Goal: Task Accomplishment & Management: Use online tool/utility

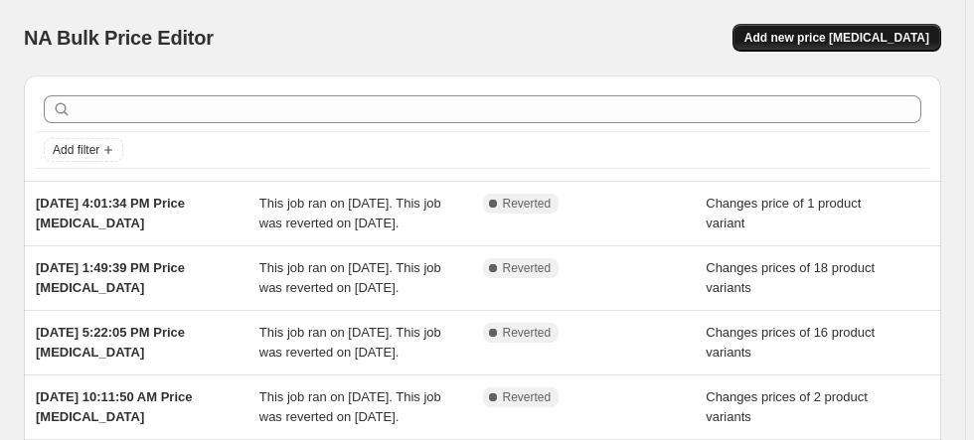
click at [857, 36] on span "Add new price change job" at bounding box center [836, 38] width 185 height 16
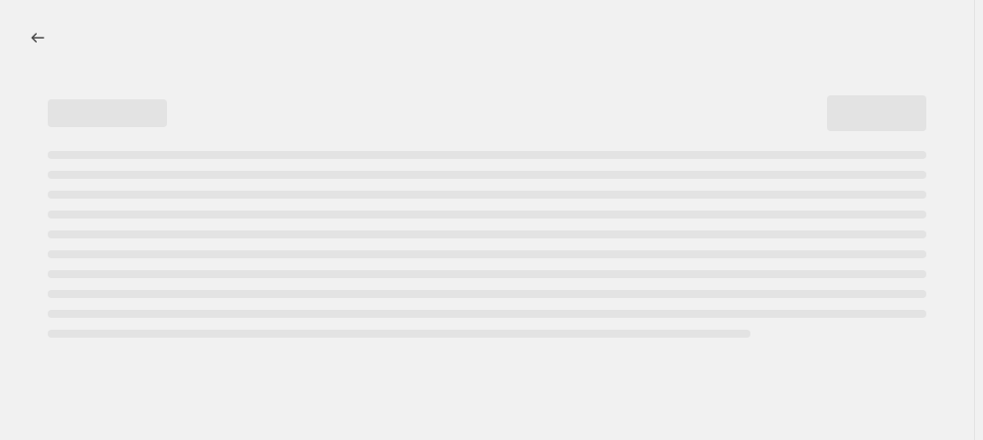
select select "percentage"
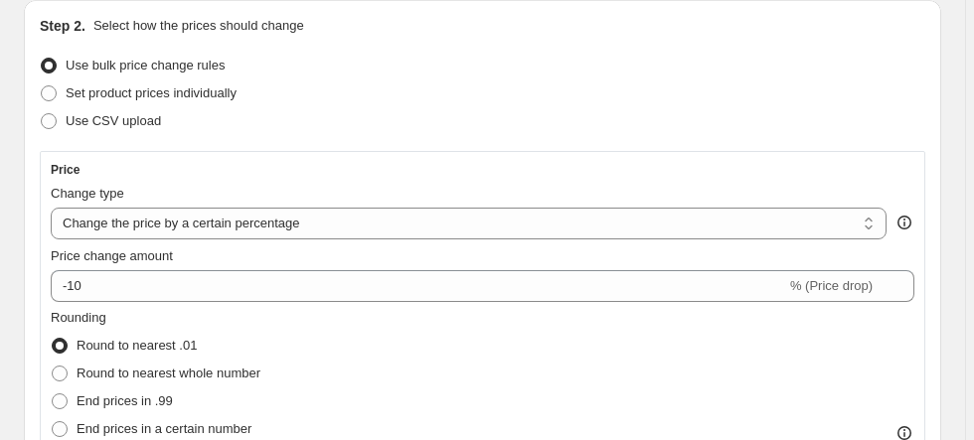
scroll to position [239, 0]
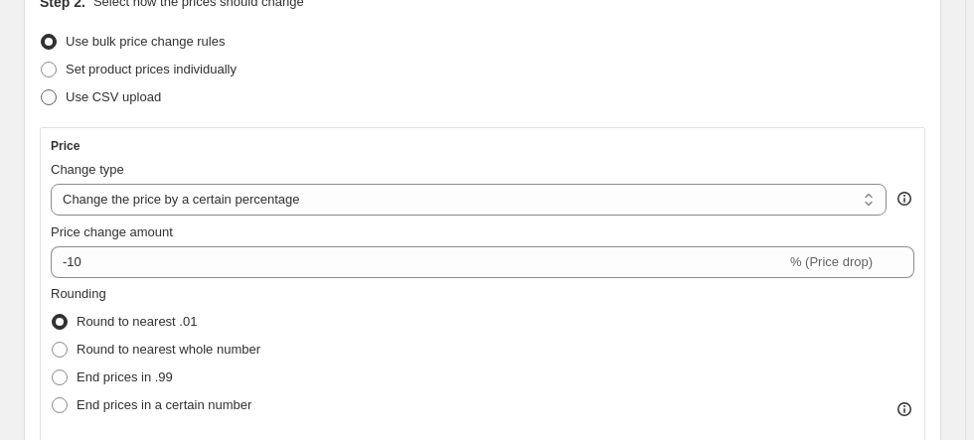
click at [98, 95] on span "Use CSV upload" at bounding box center [113, 96] width 95 height 15
click at [42, 90] on input "Use CSV upload" at bounding box center [41, 89] width 1 height 1
radio input "true"
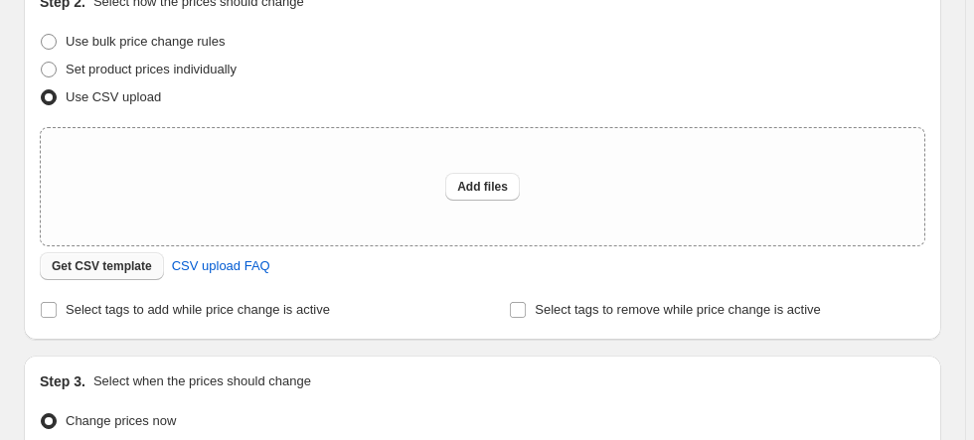
click at [105, 266] on span "Get CSV template" at bounding box center [102, 266] width 100 height 16
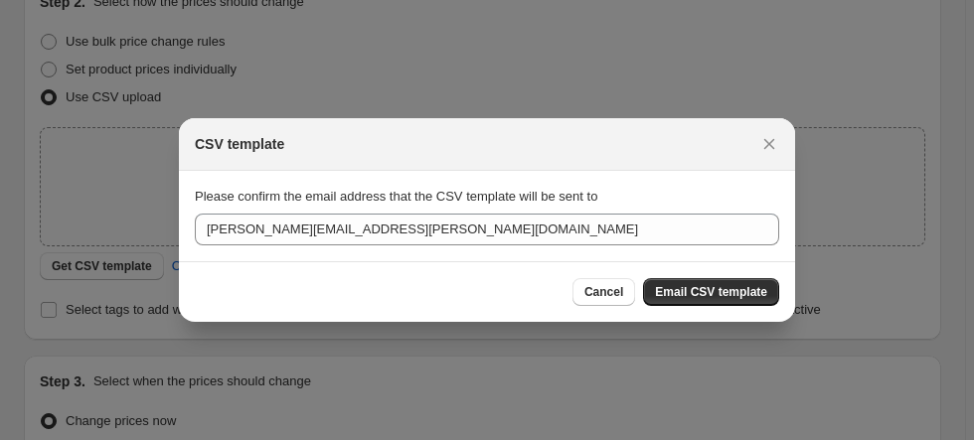
click at [705, 292] on span "Email CSV template" at bounding box center [711, 292] width 112 height 16
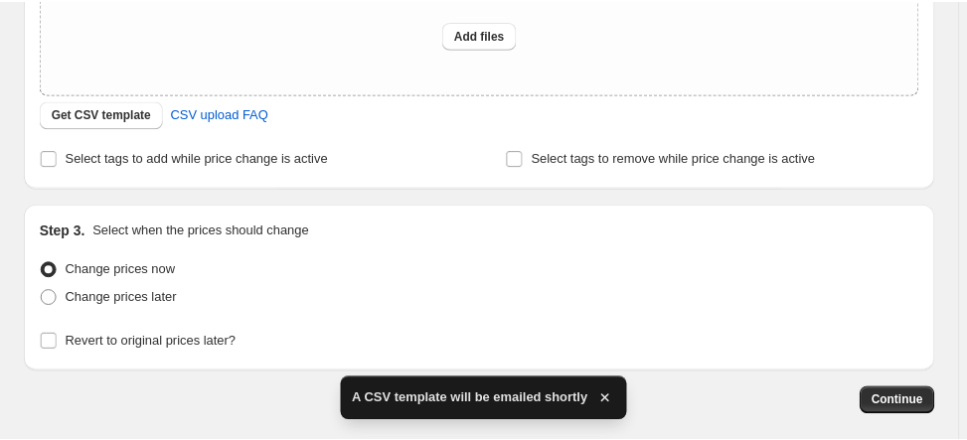
scroll to position [398, 0]
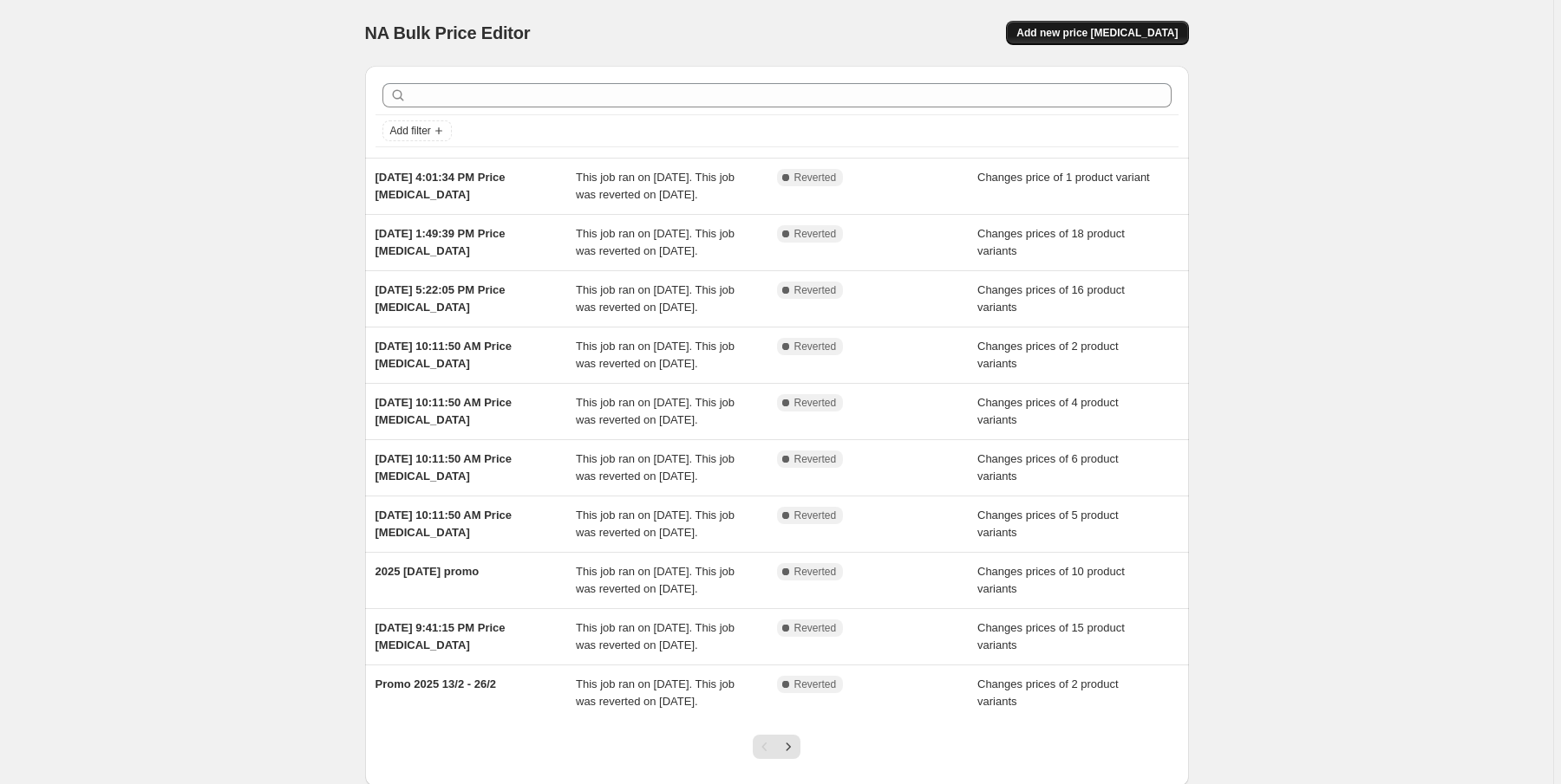
click at [1082, 41] on button "Add new price [MEDICAL_DATA]" at bounding box center [1097, 33] width 182 height 24
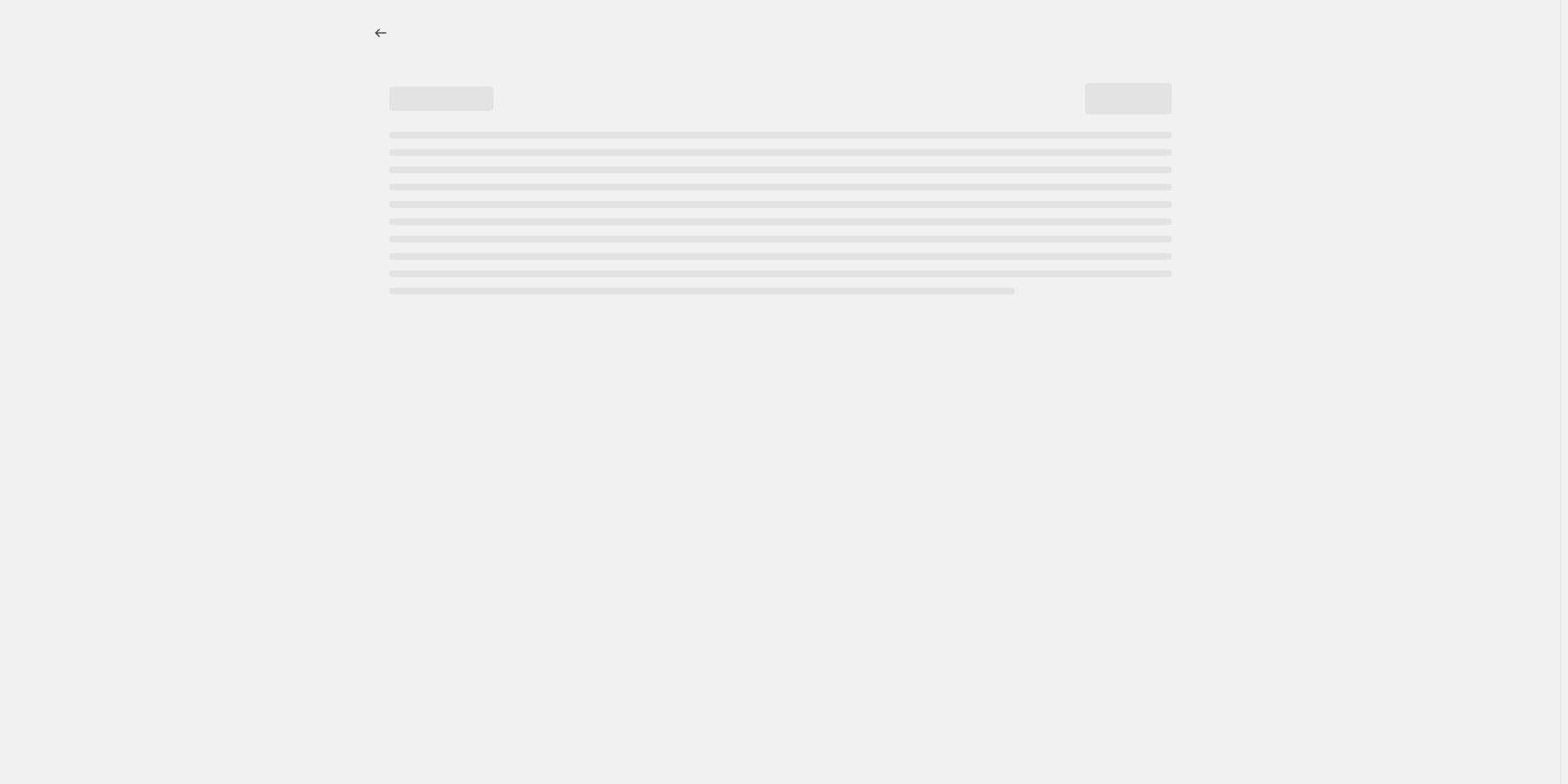
select select "percentage"
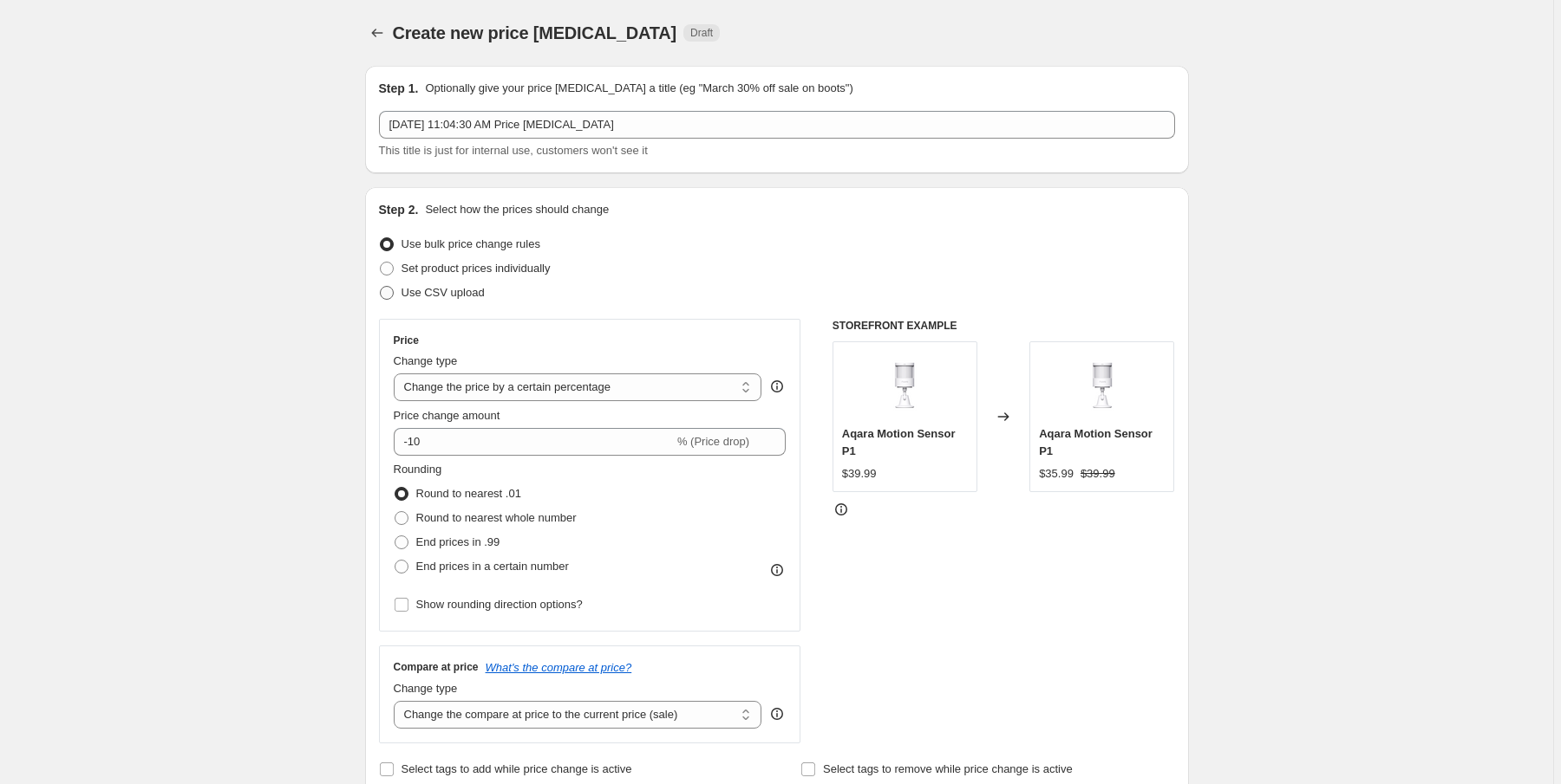
click at [387, 289] on span at bounding box center [387, 293] width 14 height 14
click at [380, 287] on input "Use CSV upload" at bounding box center [380, 286] width 1 height 1
radio input "true"
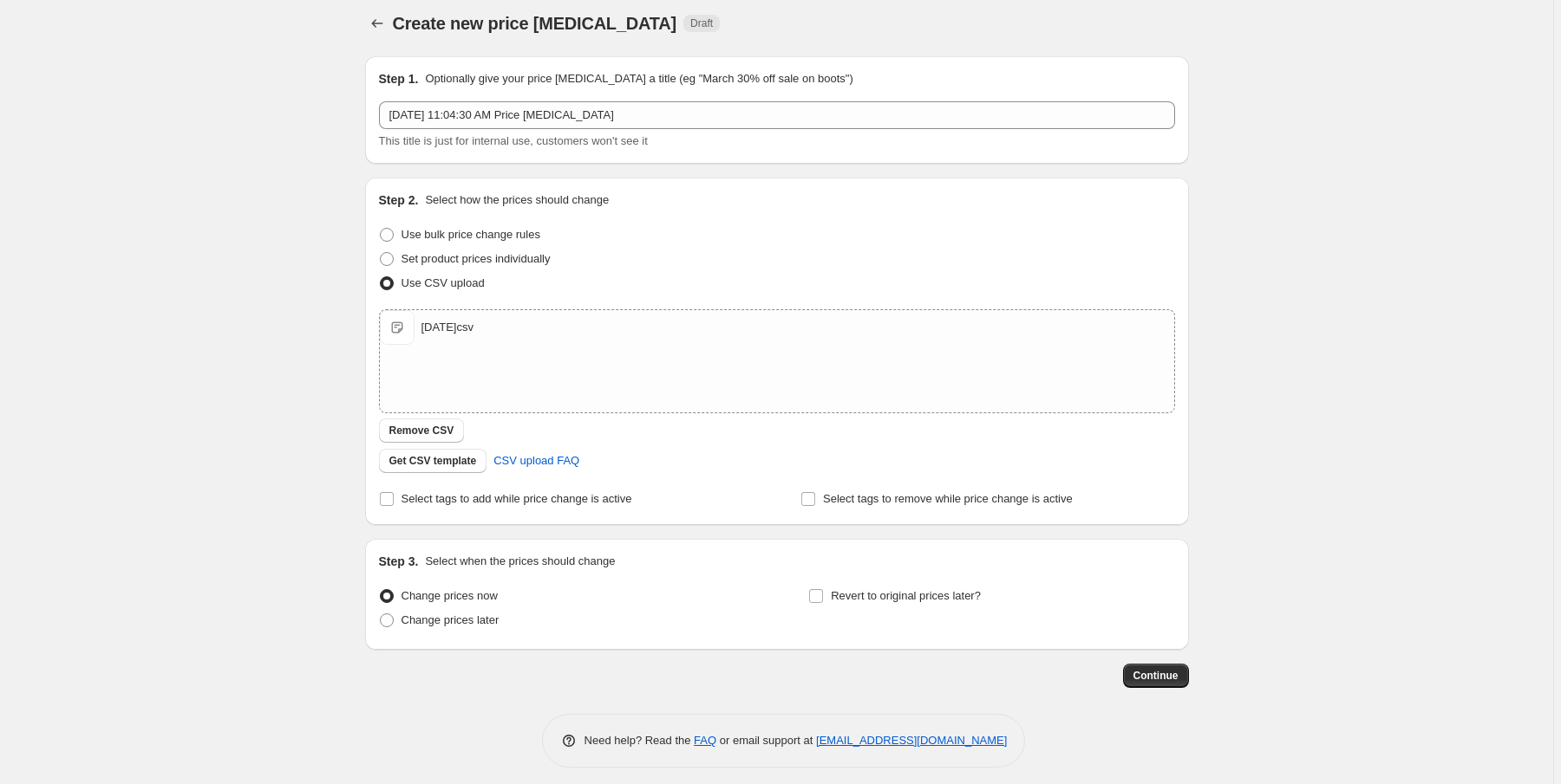
scroll to position [17, 0]
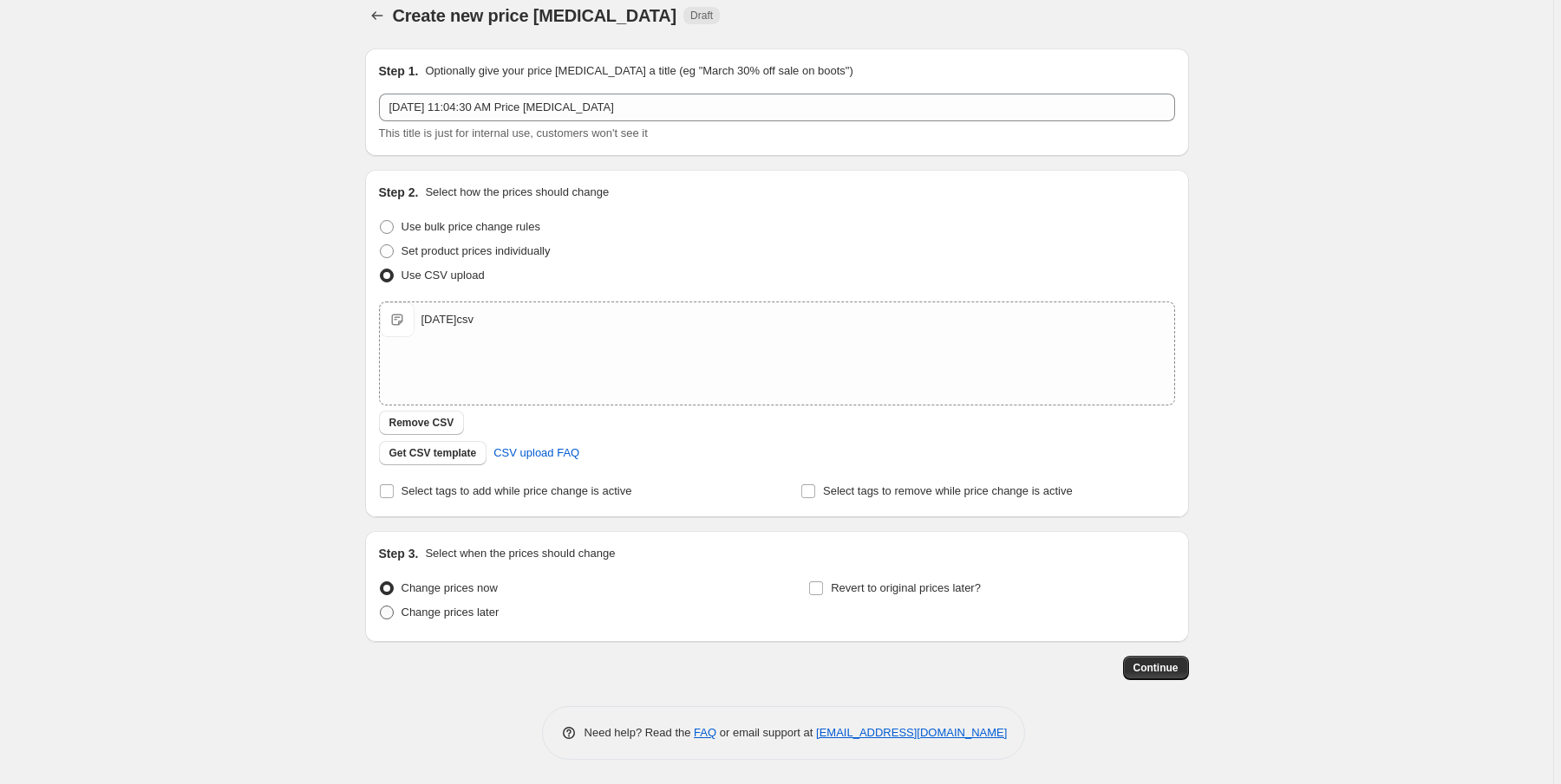
click at [476, 618] on span "Change prices later" at bounding box center [450, 612] width 98 height 13
click at [380, 607] on input "Change prices later" at bounding box center [380, 606] width 1 height 1
radio input "true"
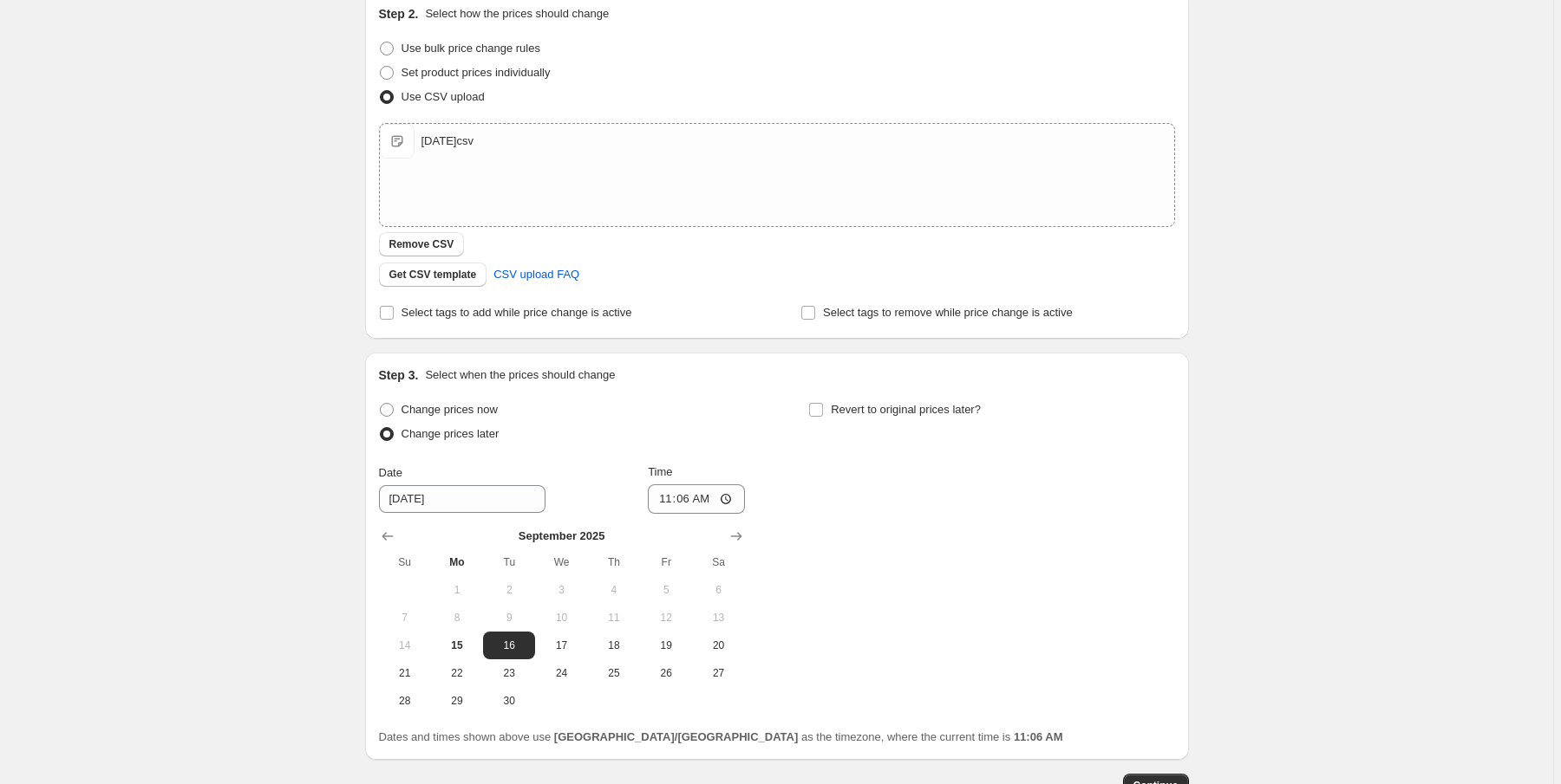
scroll to position [225, 0]
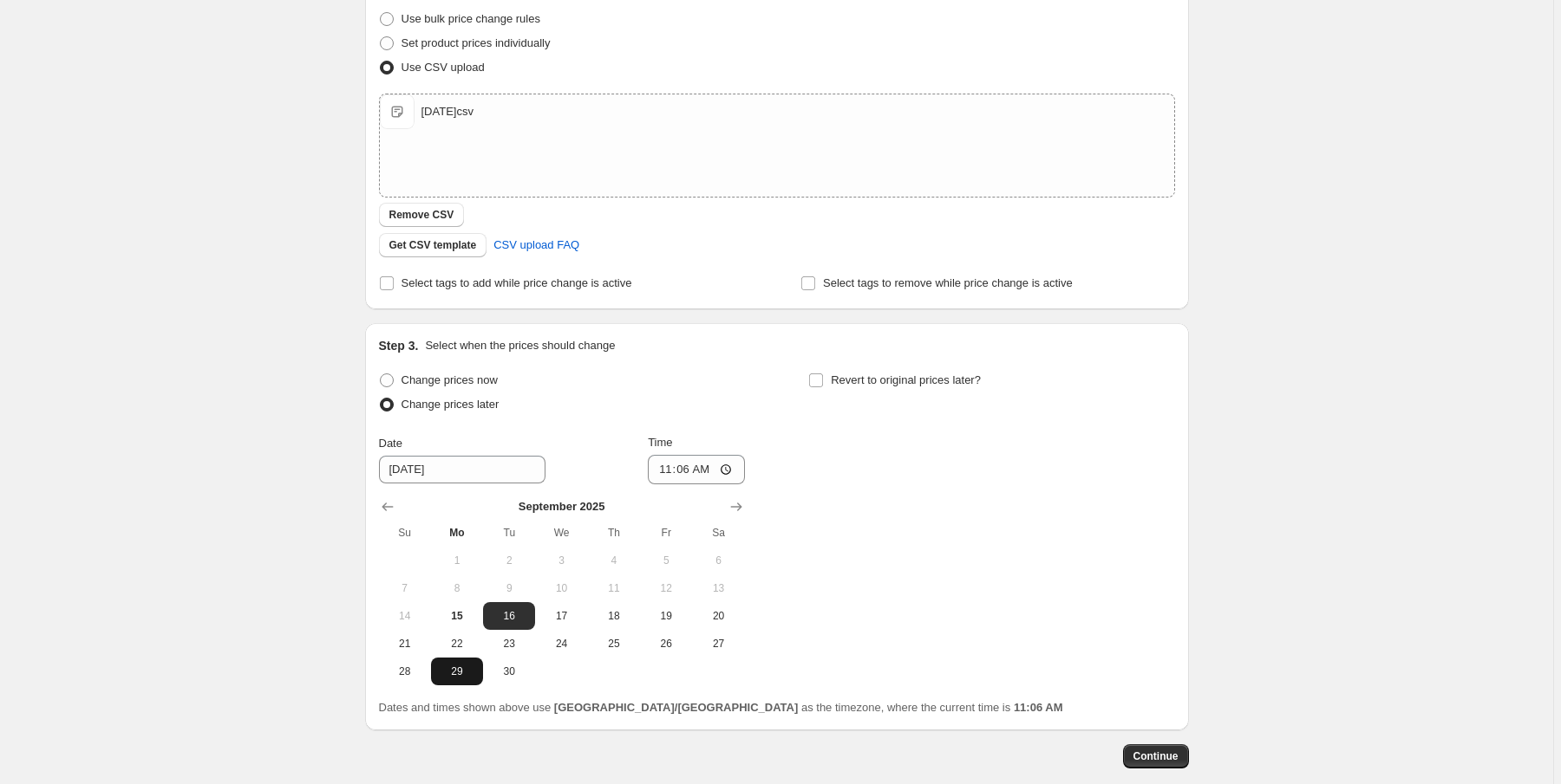
click at [465, 675] on span "29" at bounding box center [457, 672] width 38 height 14
click at [492, 472] on input "9/29/2025" at bounding box center [462, 470] width 167 height 28
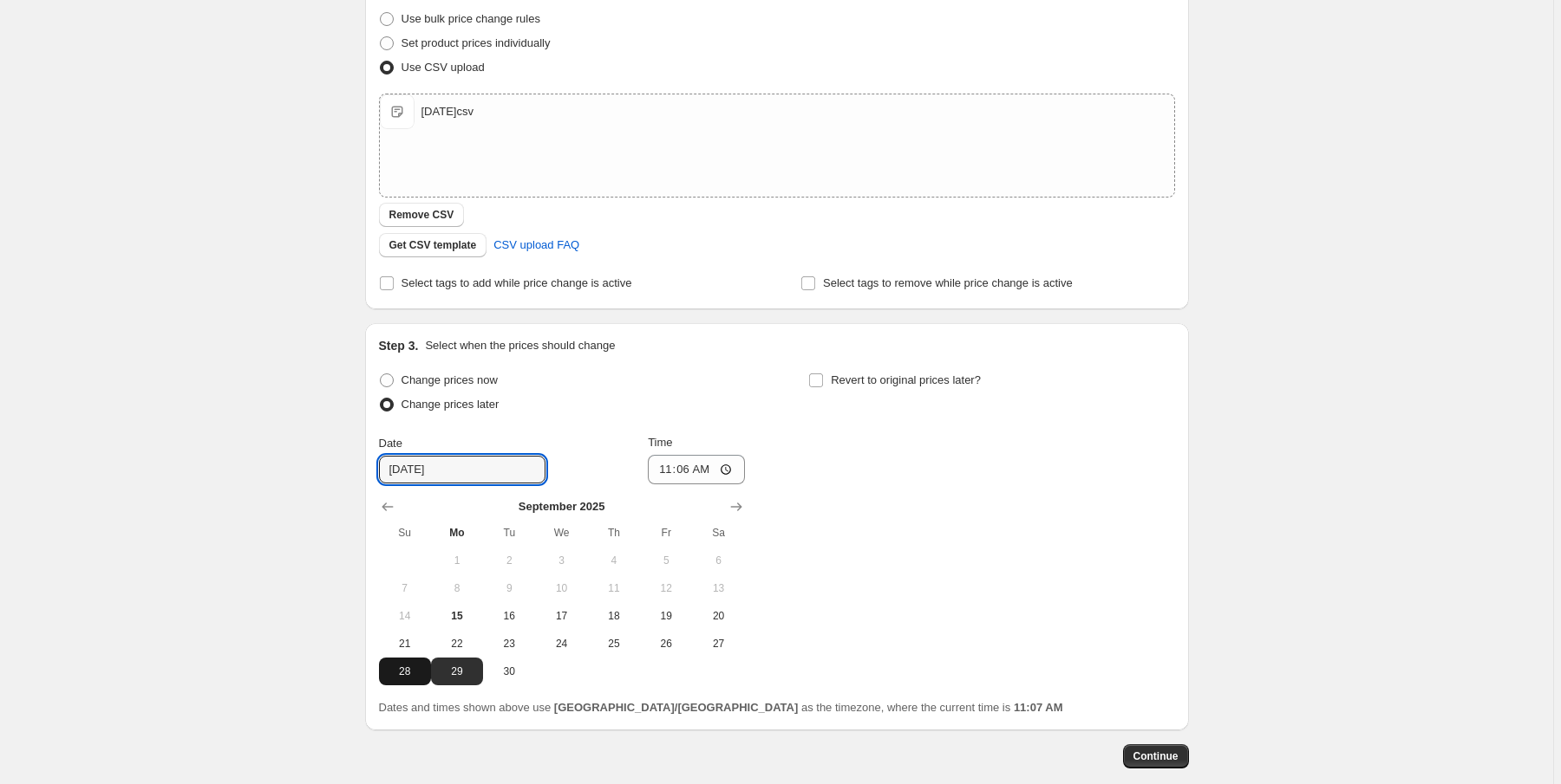
click at [422, 676] on span "28" at bounding box center [405, 672] width 38 height 14
type input "9/28/2025"
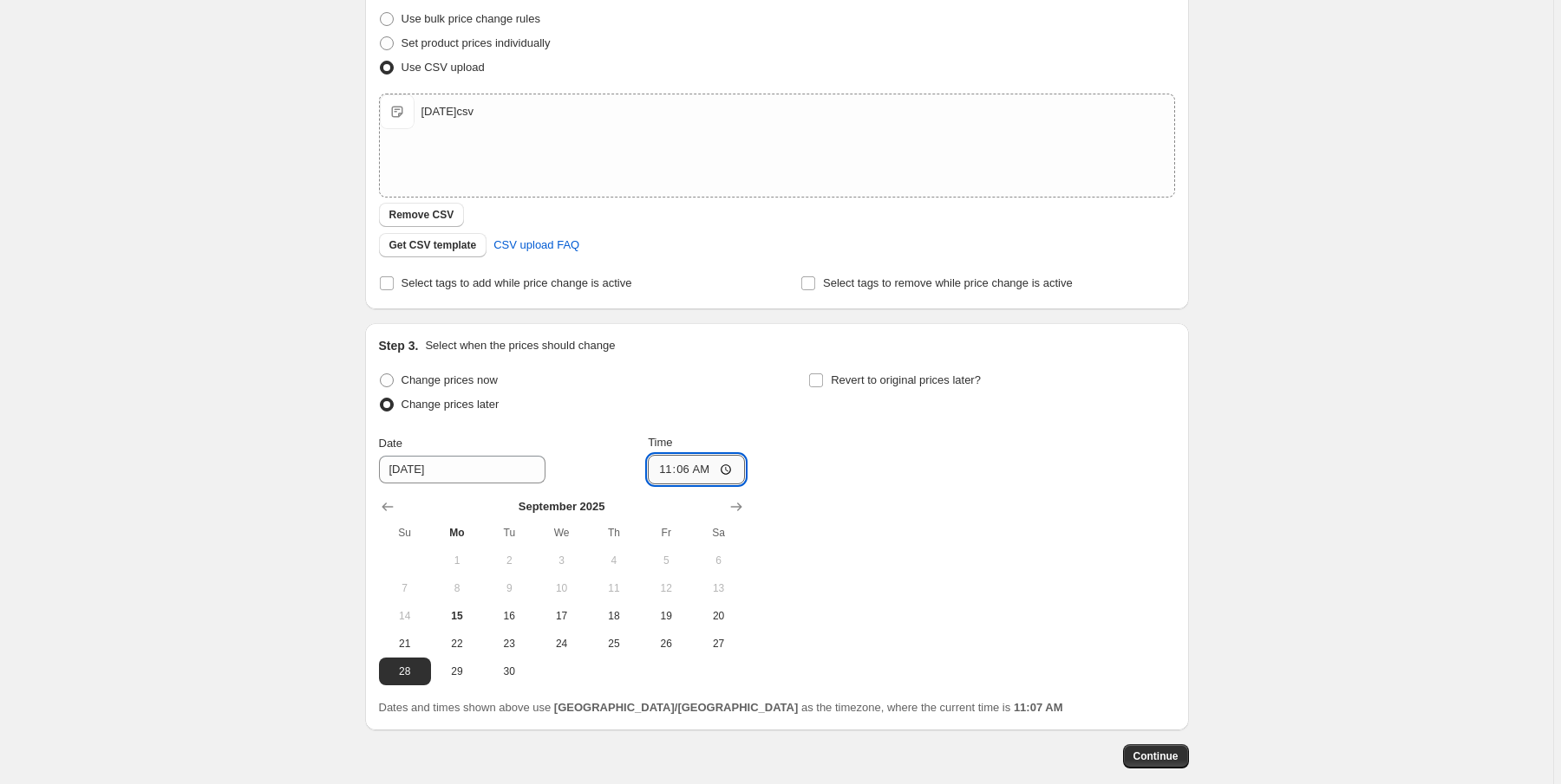
click at [673, 470] on input "11:06" at bounding box center [695, 470] width 97 height 30
type input "23:59"
drag, startPoint x: 880, startPoint y: 459, endPoint x: 873, endPoint y: 444, distance: 16.6
click at [880, 458] on div "Change prices now Change prices later Date 9/28/2025 Time 23:59 September 2025 …" at bounding box center [777, 527] width 796 height 317
click at [827, 379] on label "Revert to original prices later?" at bounding box center [894, 380] width 173 height 24
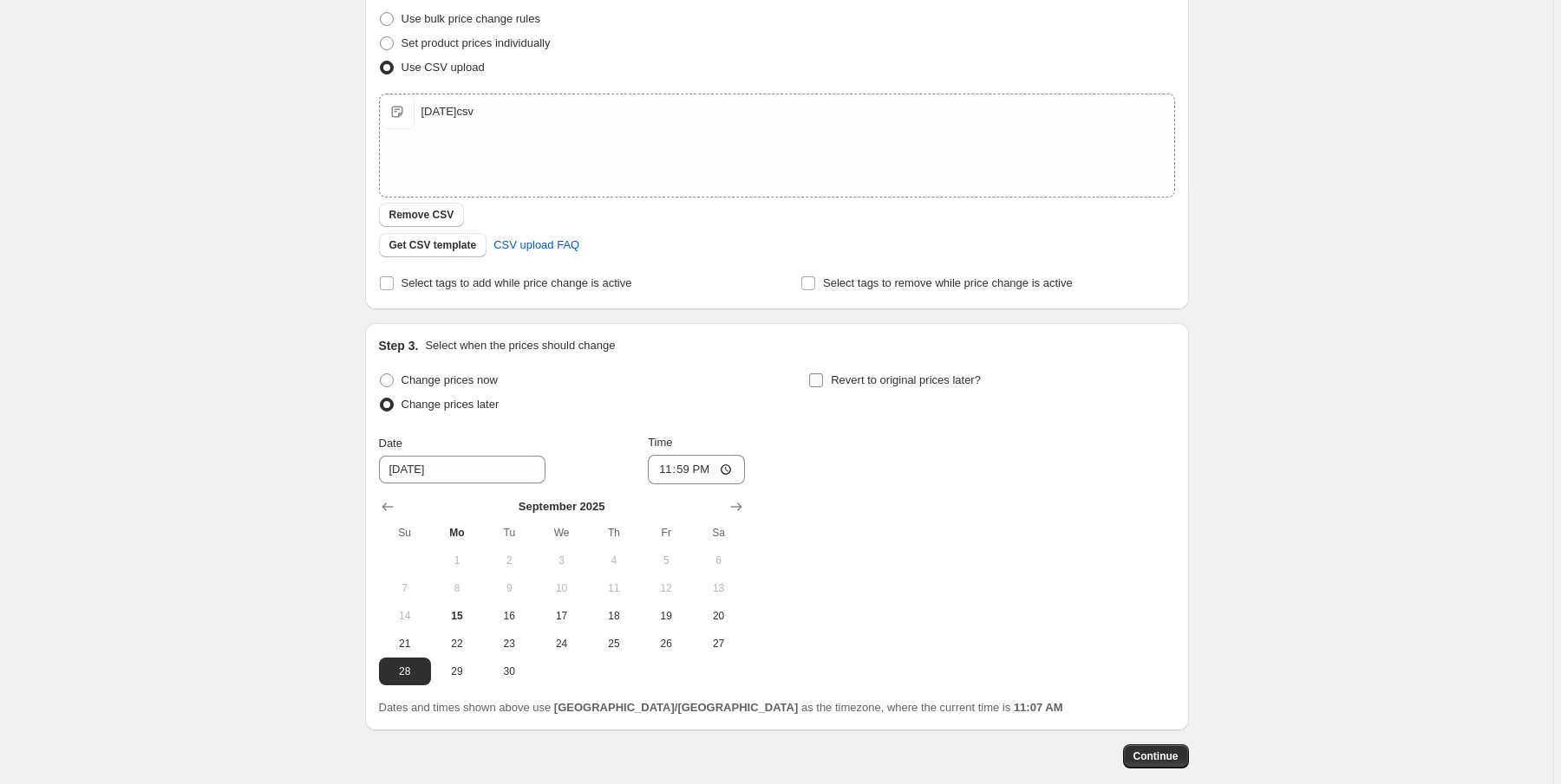
click at [823, 379] on input "Revert to original prices later?" at bounding box center [816, 380] width 14 height 14
checkbox input "true"
click at [1167, 509] on icon "Show next month, October 2025" at bounding box center [1167, 507] width 17 height 17
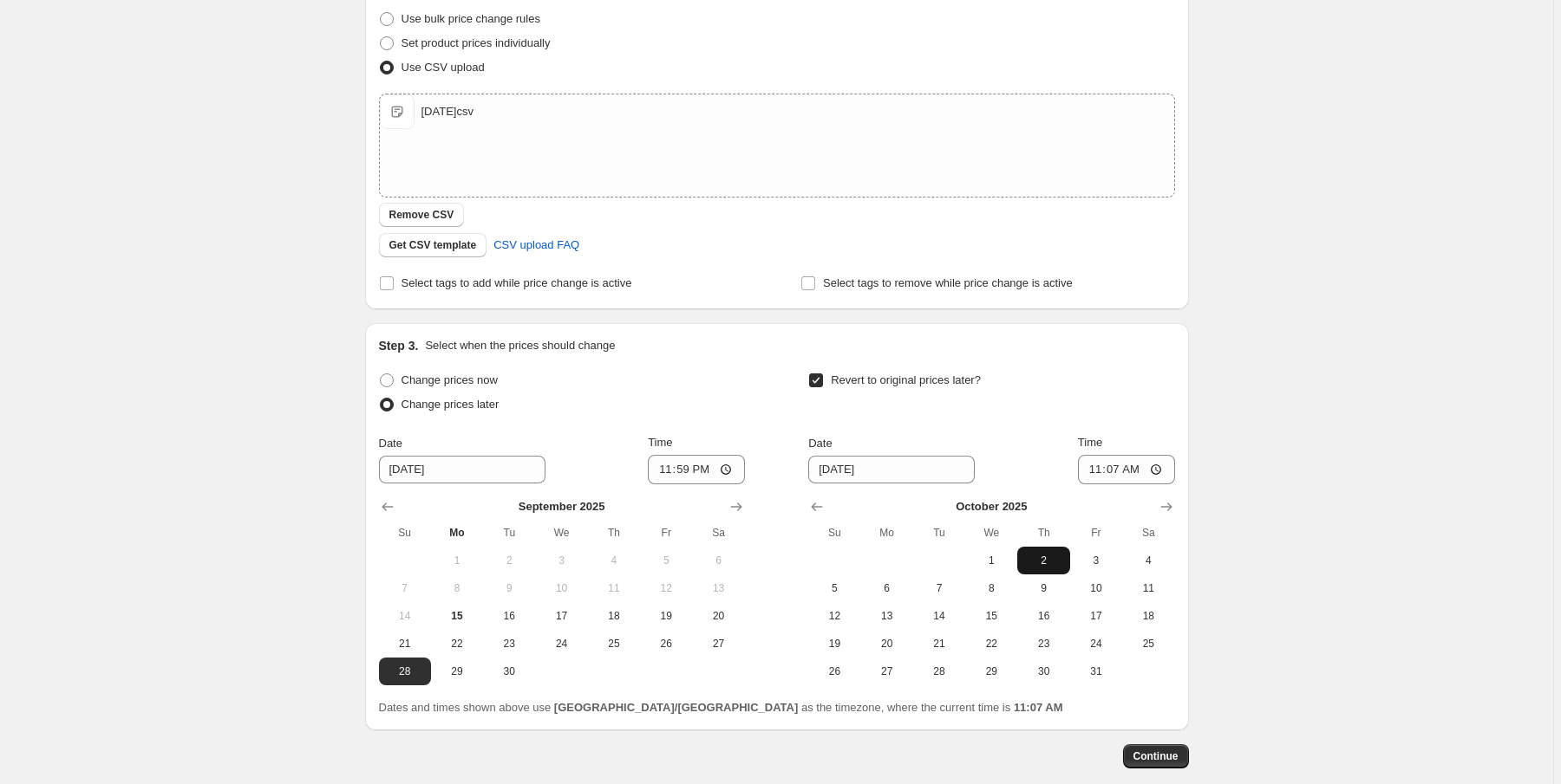
click at [1043, 562] on span "2" at bounding box center [1044, 561] width 38 height 14
type input "10/2/2025"
click at [1097, 472] on input "11:07" at bounding box center [1126, 470] width 97 height 30
type input "00:01"
click at [1162, 378] on div "Revert to original prices later?" at bounding box center [990, 394] width 366 height 52
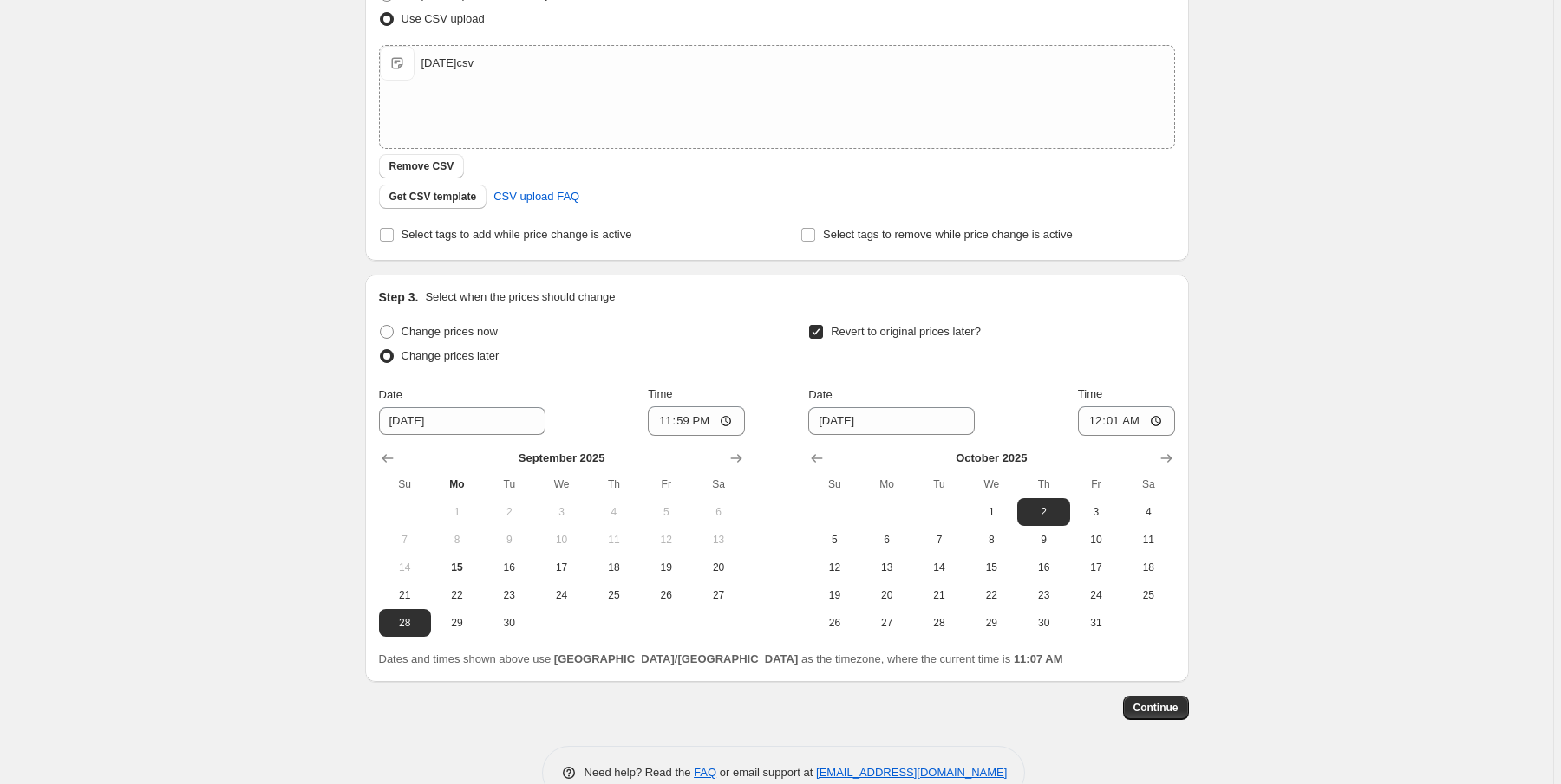
scroll to position [295, 0]
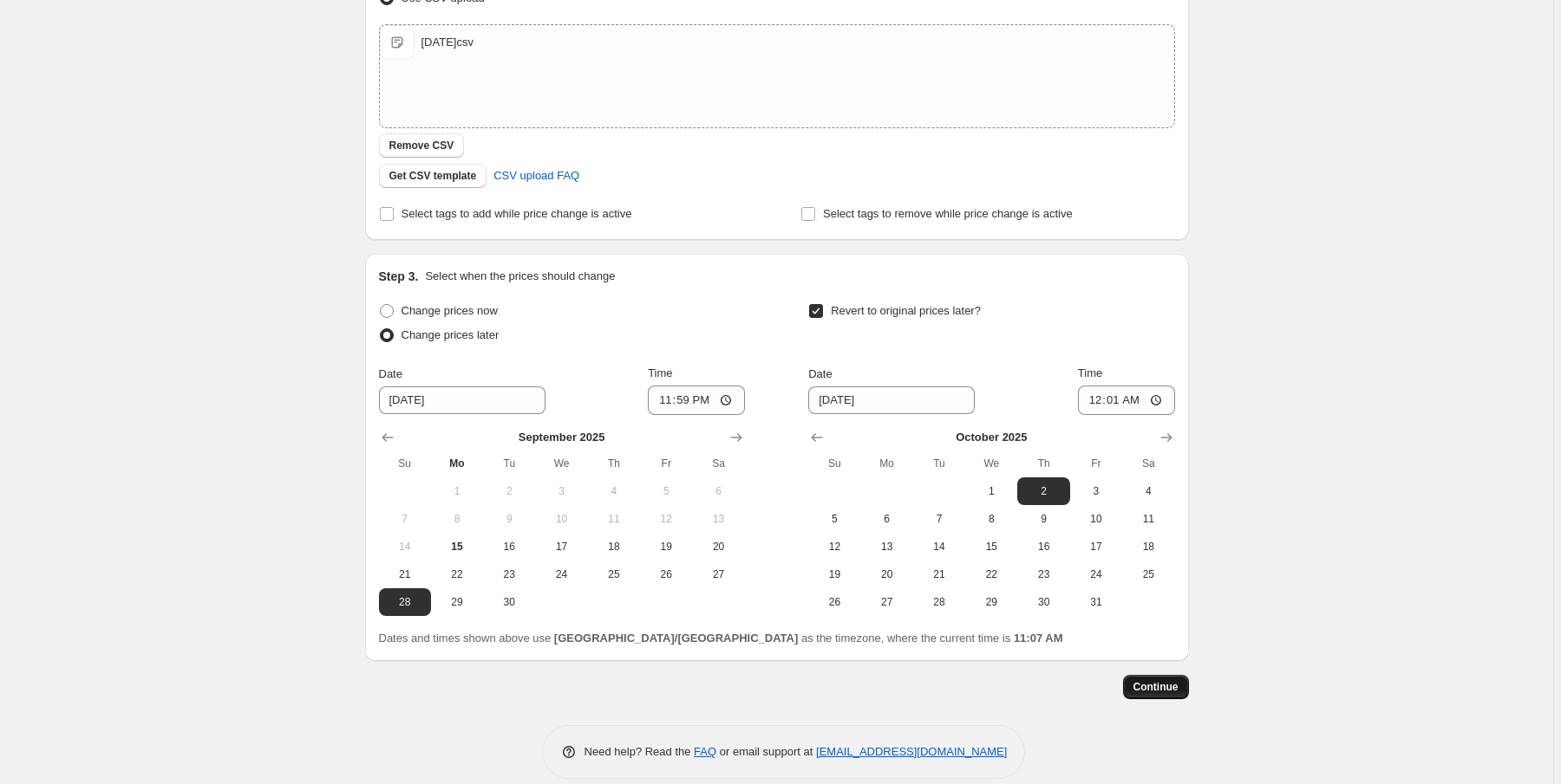
click at [1140, 683] on span "Continue" at bounding box center [1156, 687] width 45 height 14
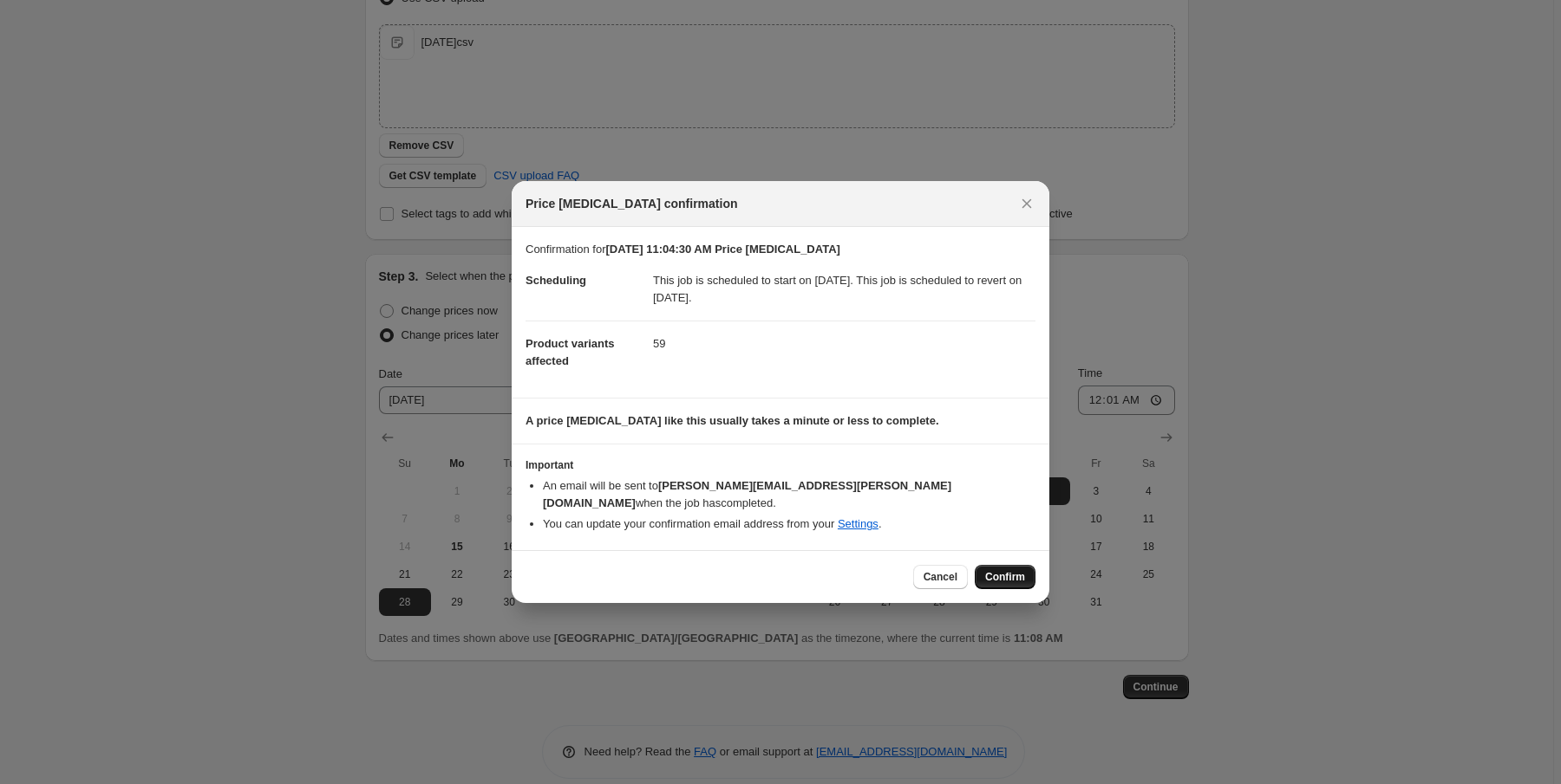
click at [1024, 570] on span "Confirm" at bounding box center [1005, 577] width 40 height 14
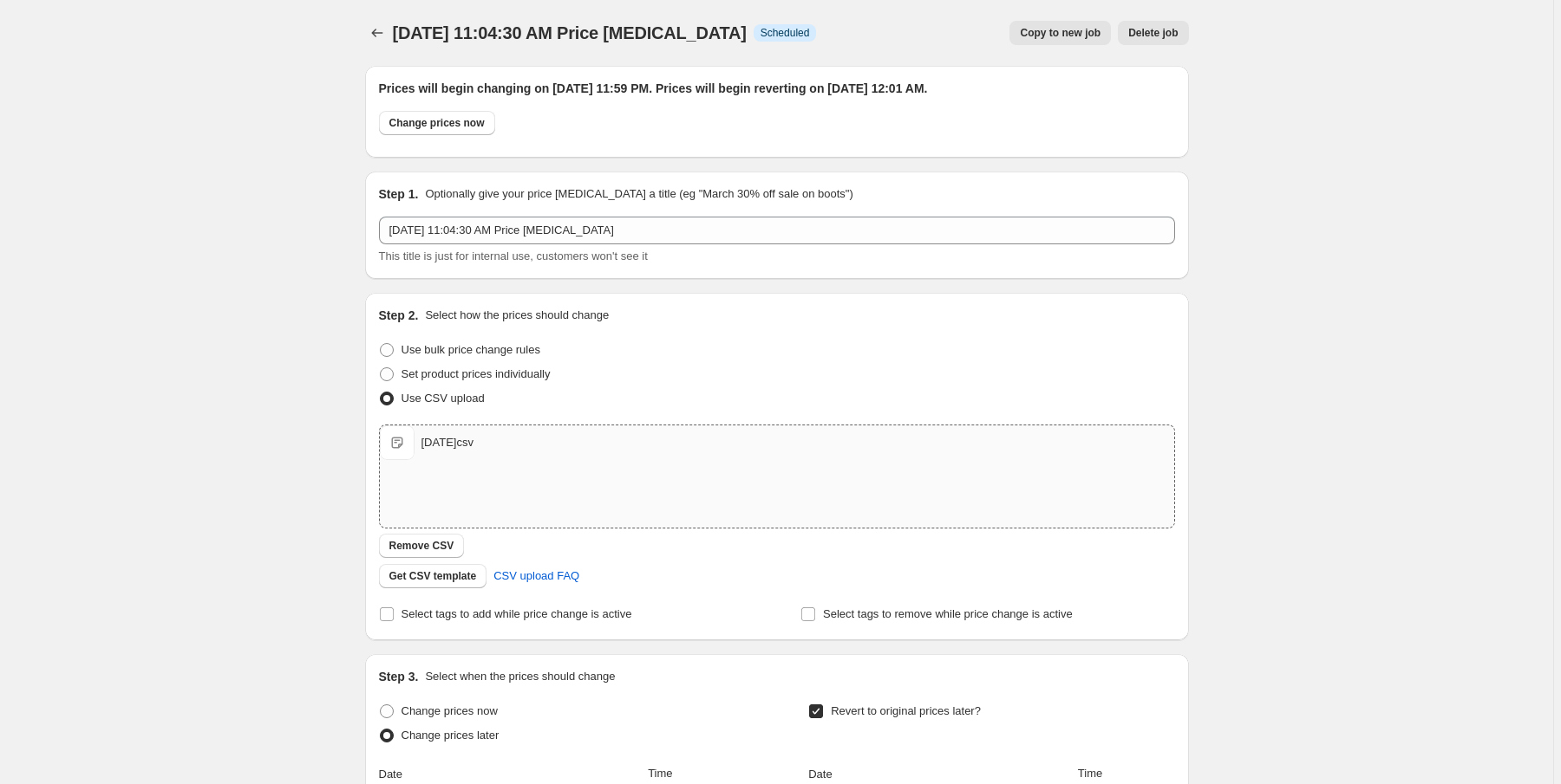
click at [402, 443] on span "2025.09.29.csv" at bounding box center [397, 443] width 35 height 35
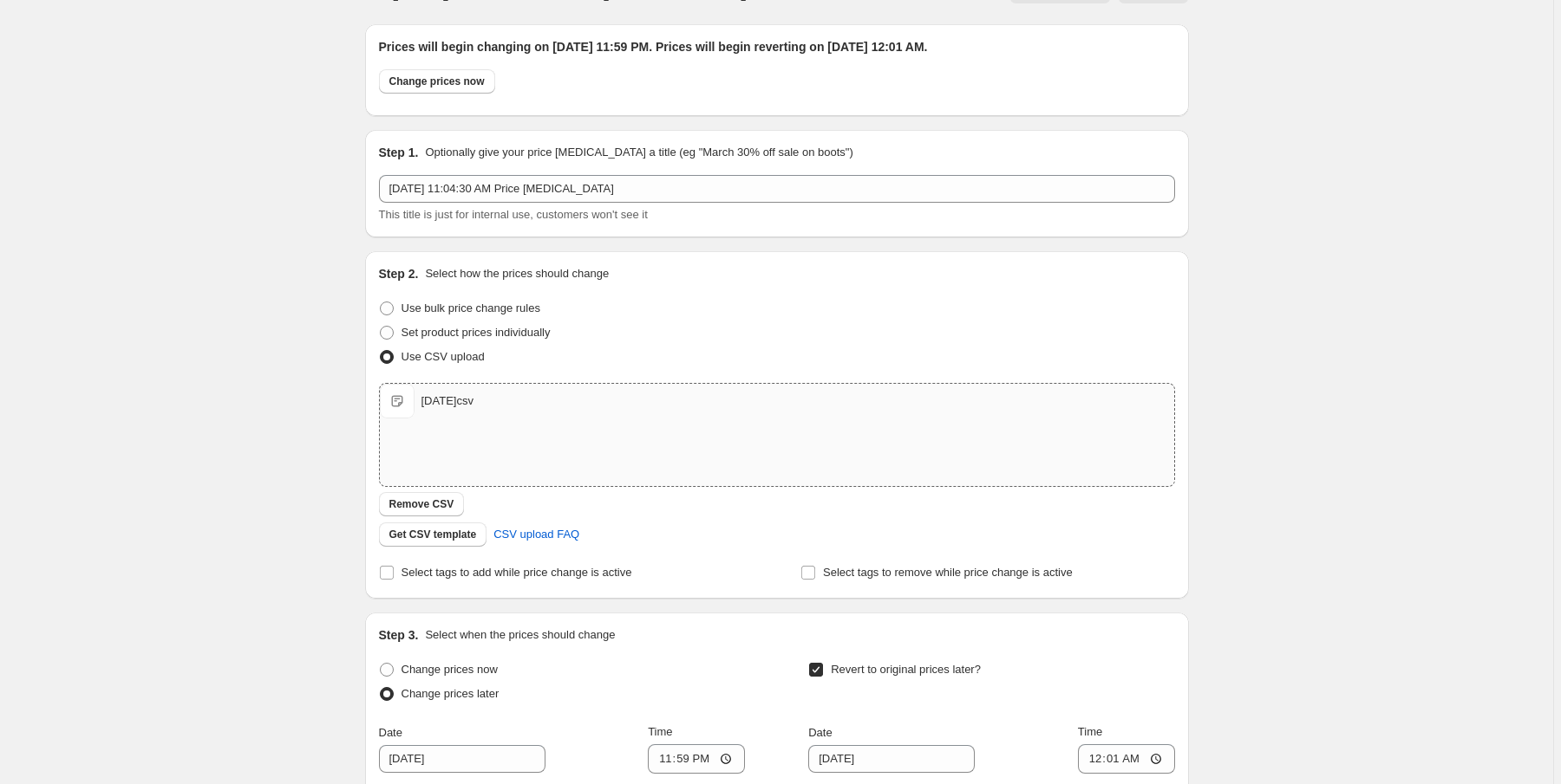
scroll to position [70, 0]
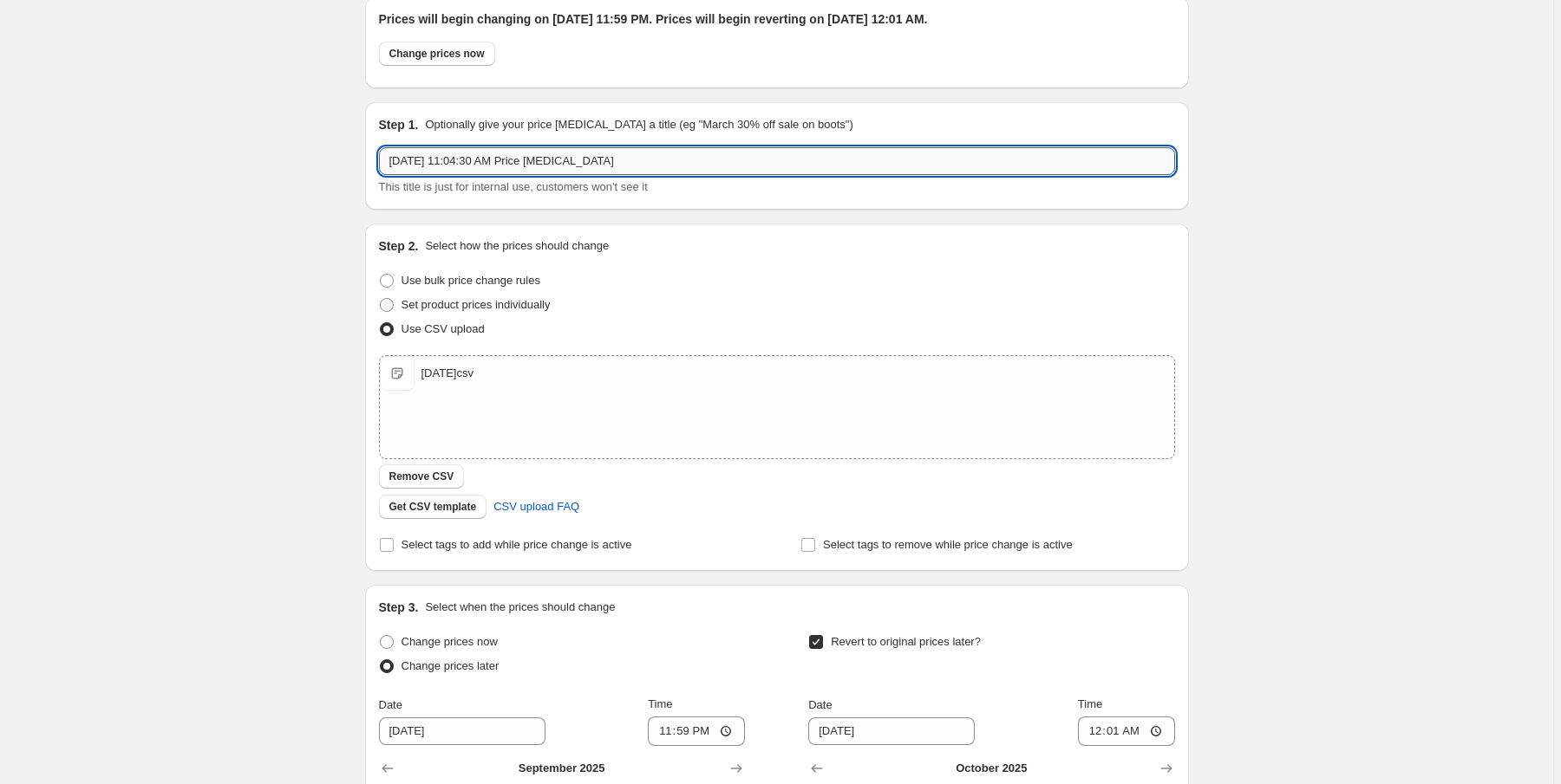
click at [646, 160] on input "Sep 15, 2025, 11:04:30 AM Price change job" at bounding box center [777, 161] width 796 height 28
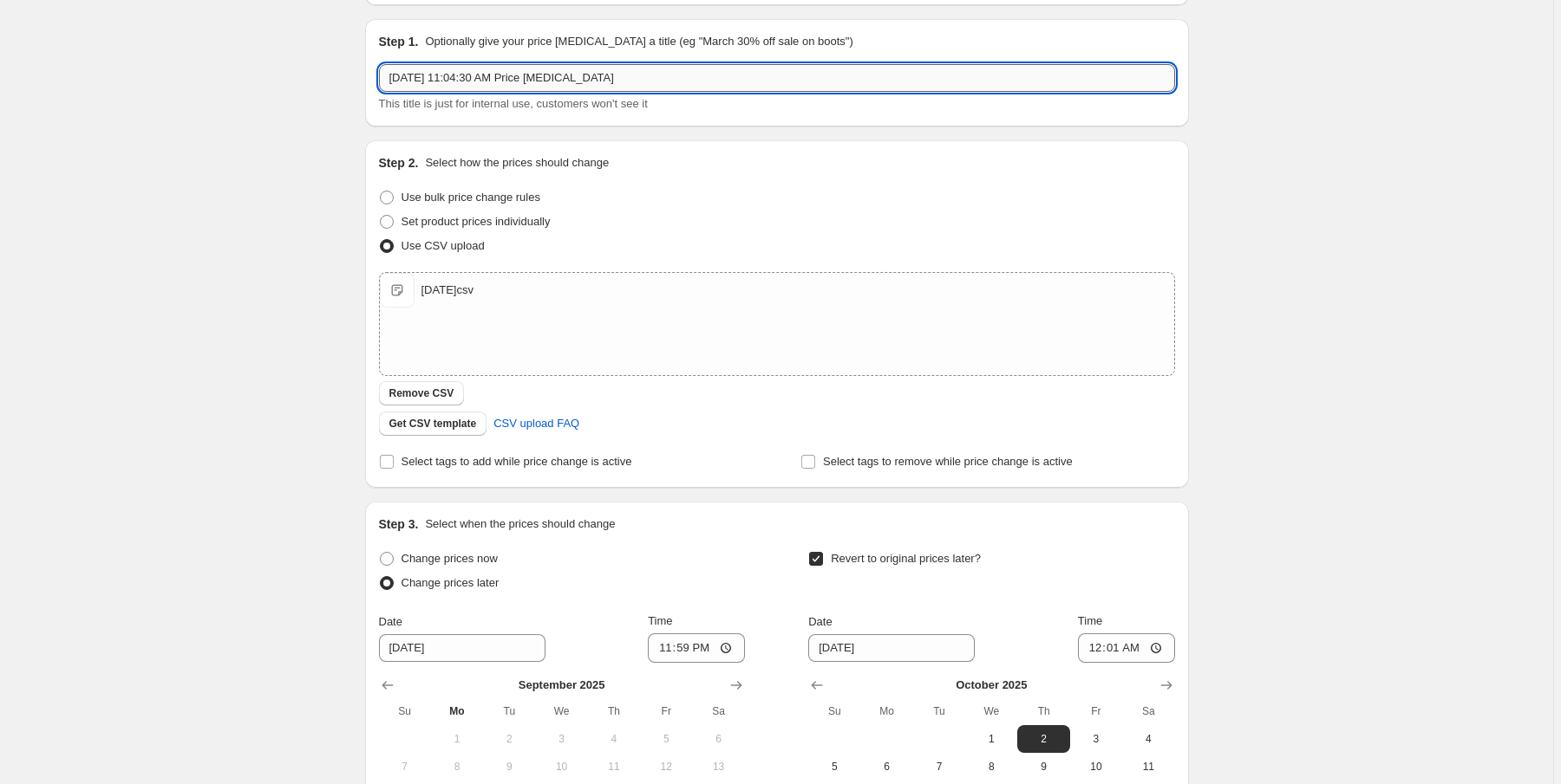
scroll to position [208, 0]
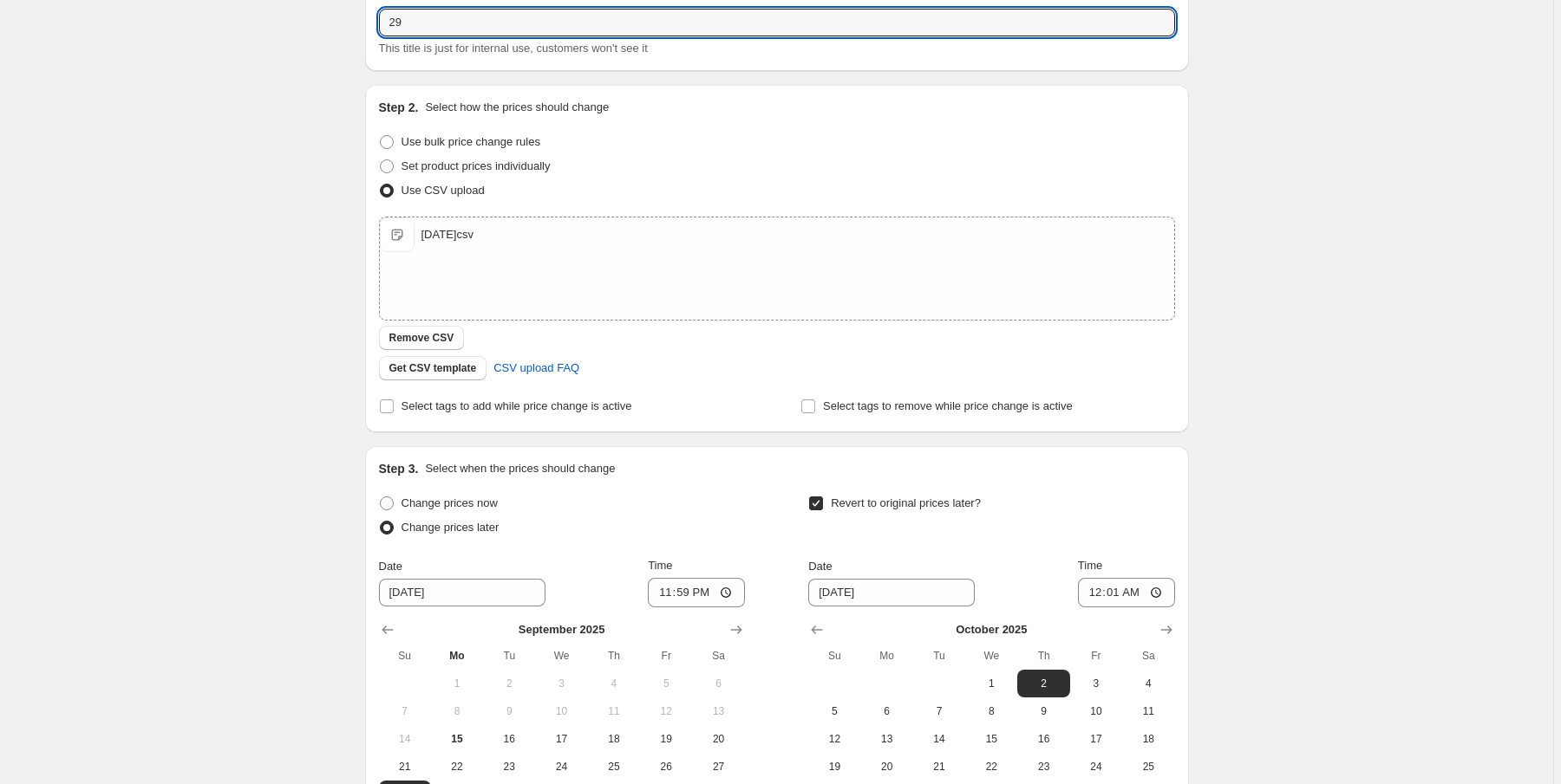
type input "2"
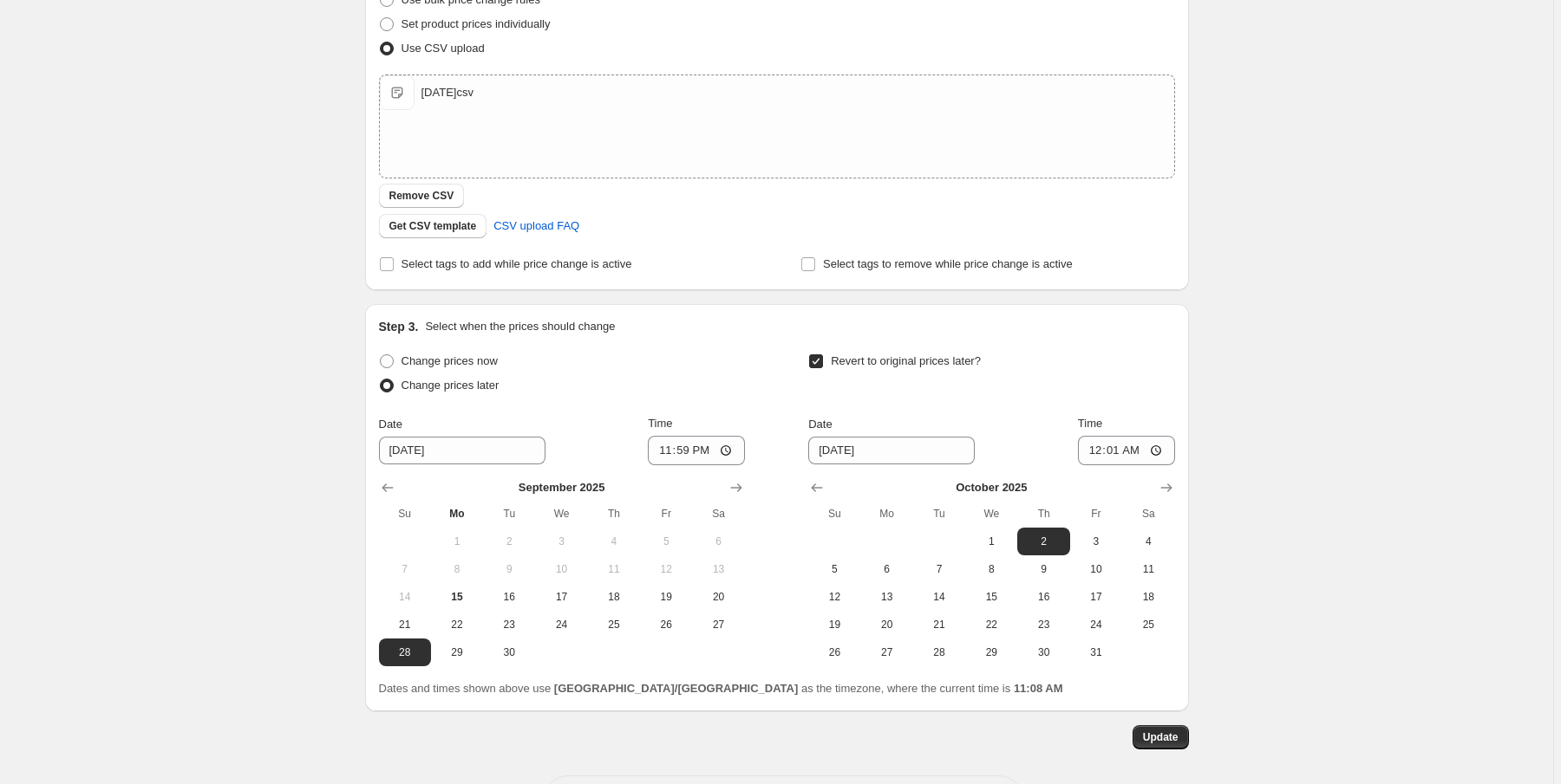
scroll to position [222, 0]
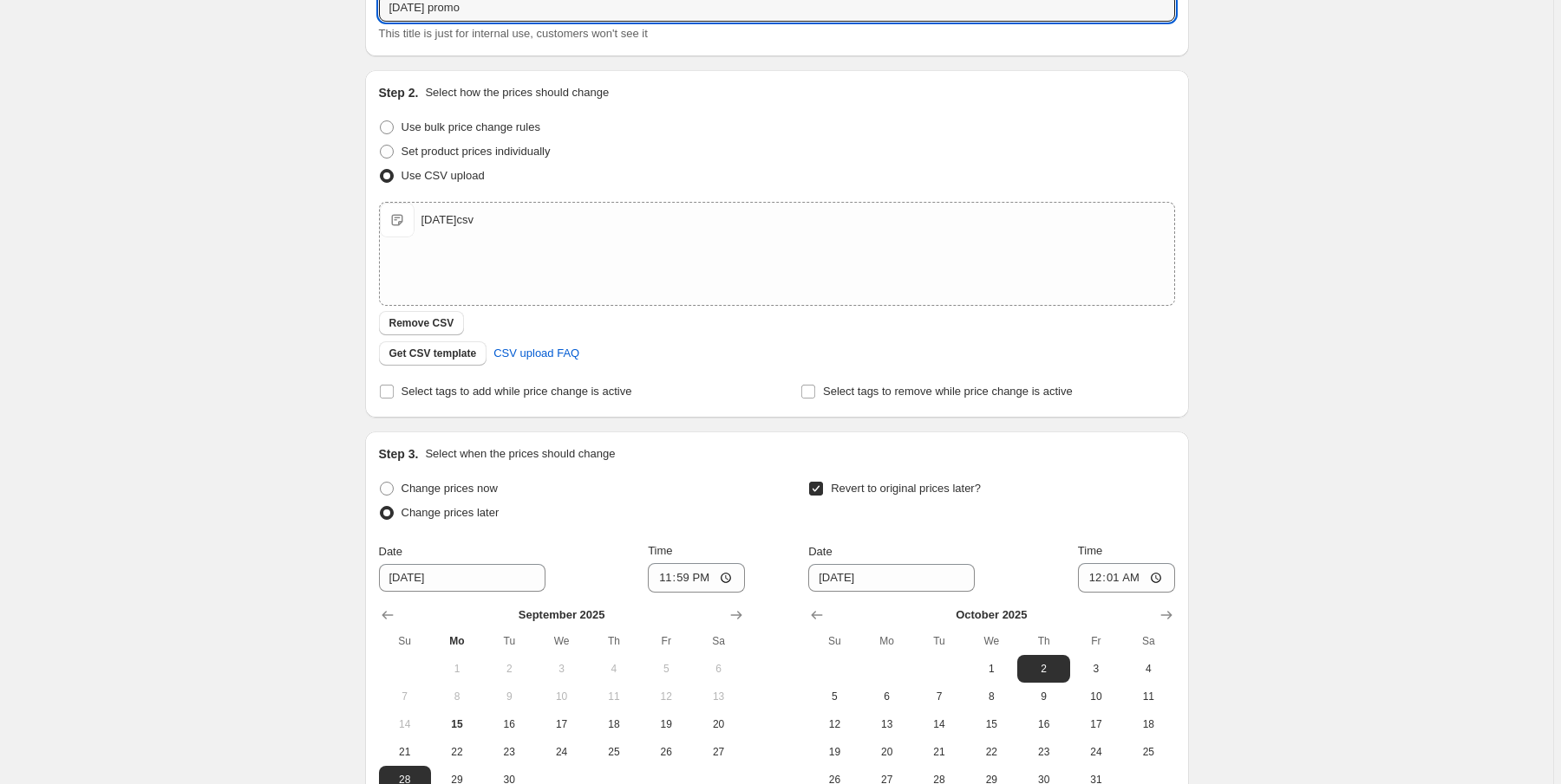
type input "2025.09.29 promo"
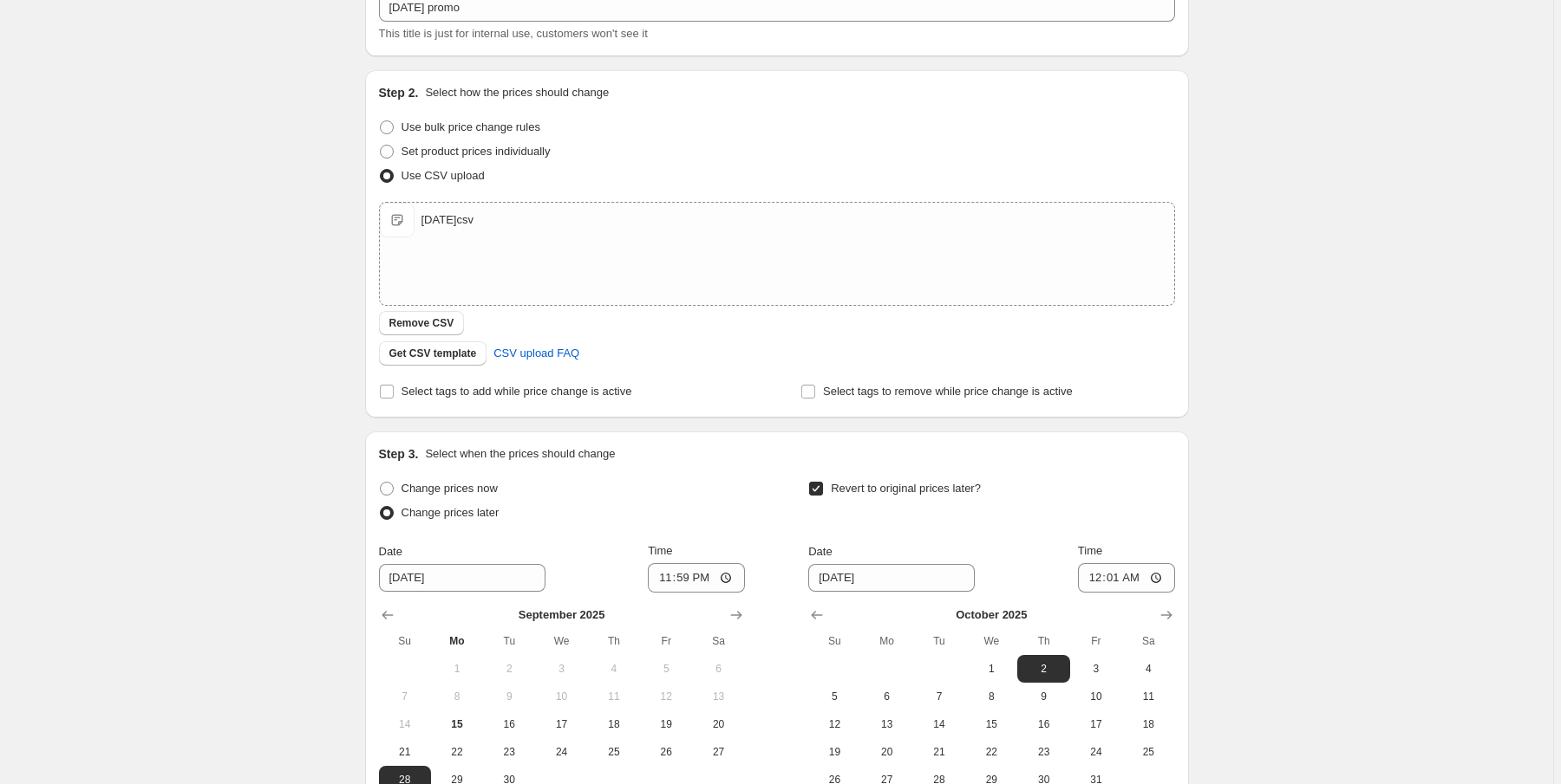
click at [273, 221] on div "Sep 15, 2025, 11:04:30 AM Price change job. This page is ready Sep 15, 2025, 11…" at bounding box center [777, 380] width 1553 height 1205
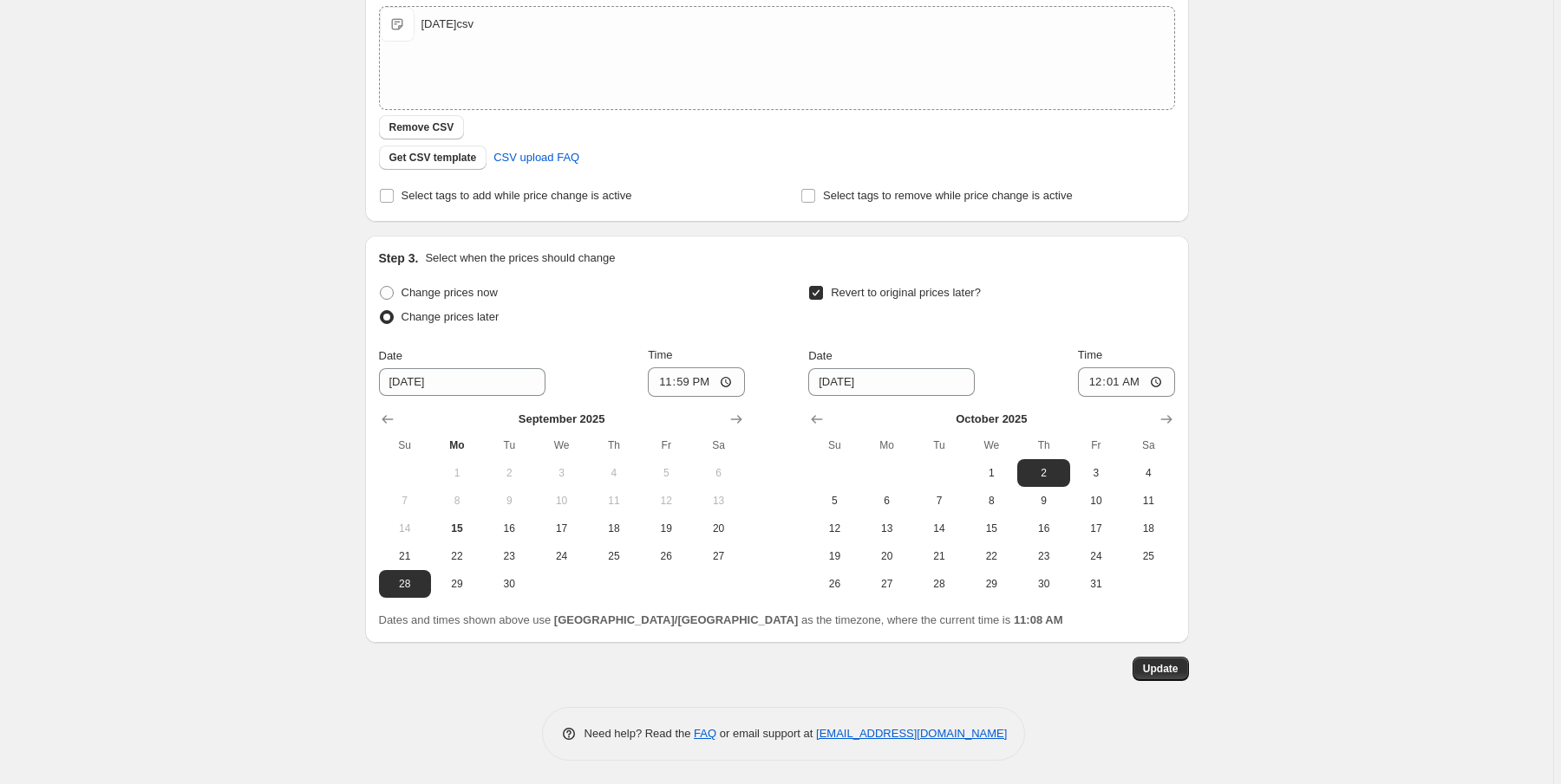
scroll to position [419, 0]
click at [1167, 662] on span "Update" at bounding box center [1160, 668] width 36 height 14
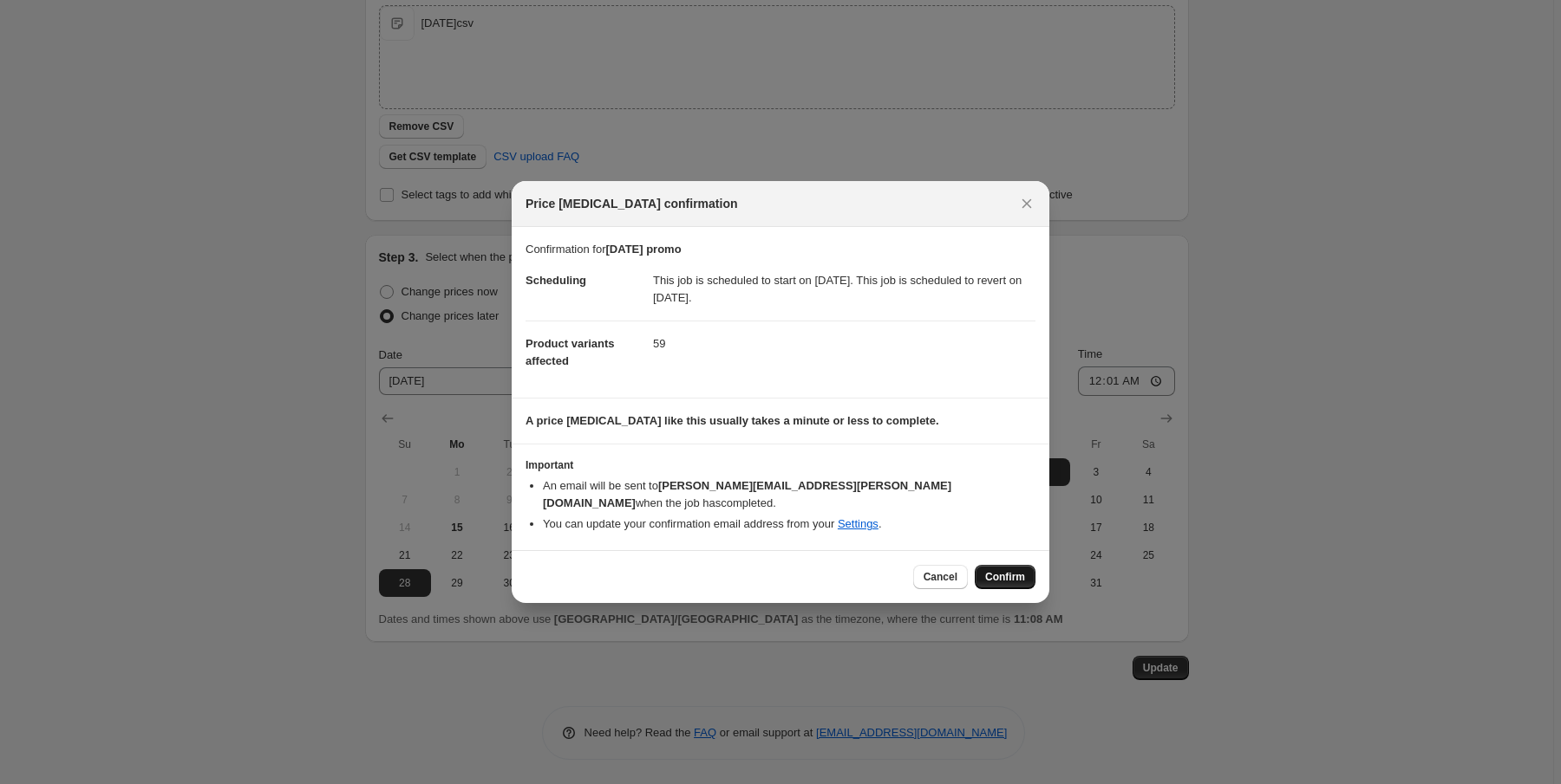
click at [1017, 570] on span "Confirm" at bounding box center [1005, 577] width 40 height 14
